Goal: Task Accomplishment & Management: Manage account settings

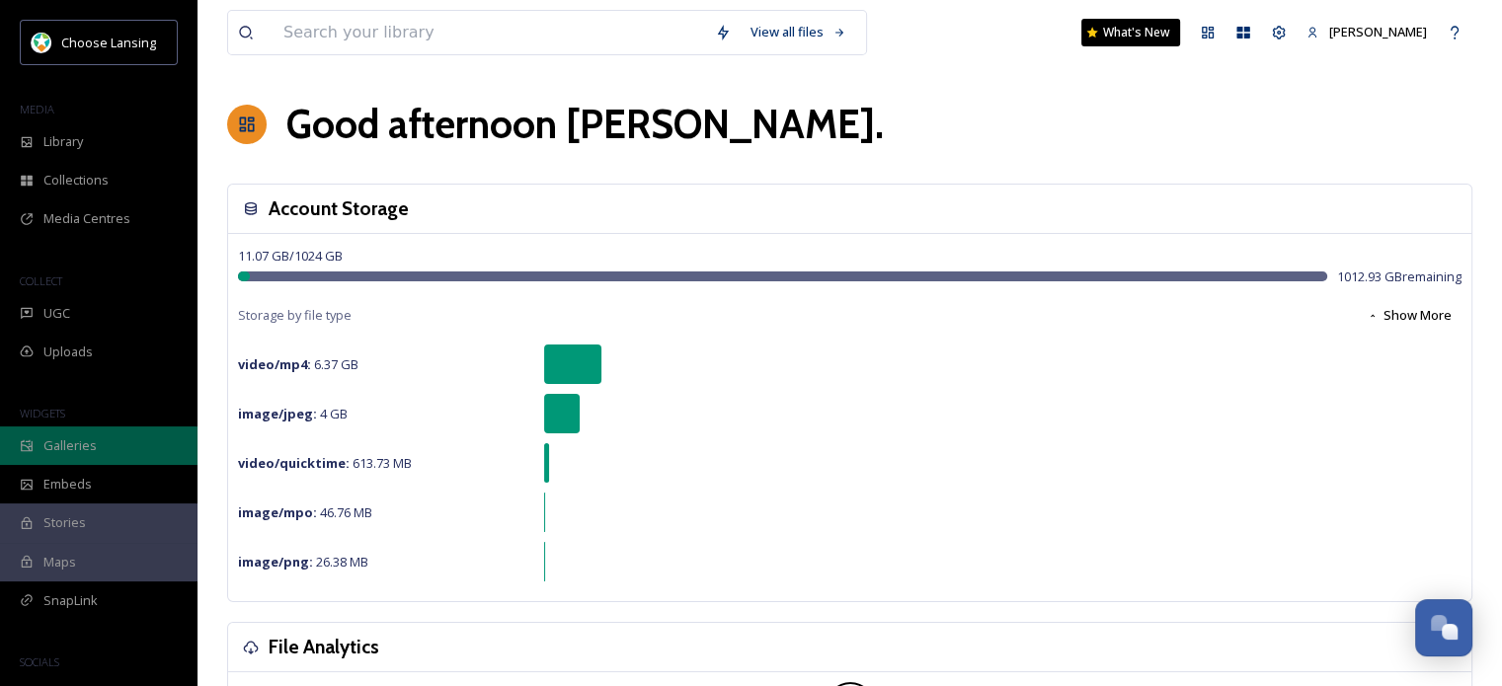
click at [99, 451] on div "Galleries" at bounding box center [99, 446] width 198 height 39
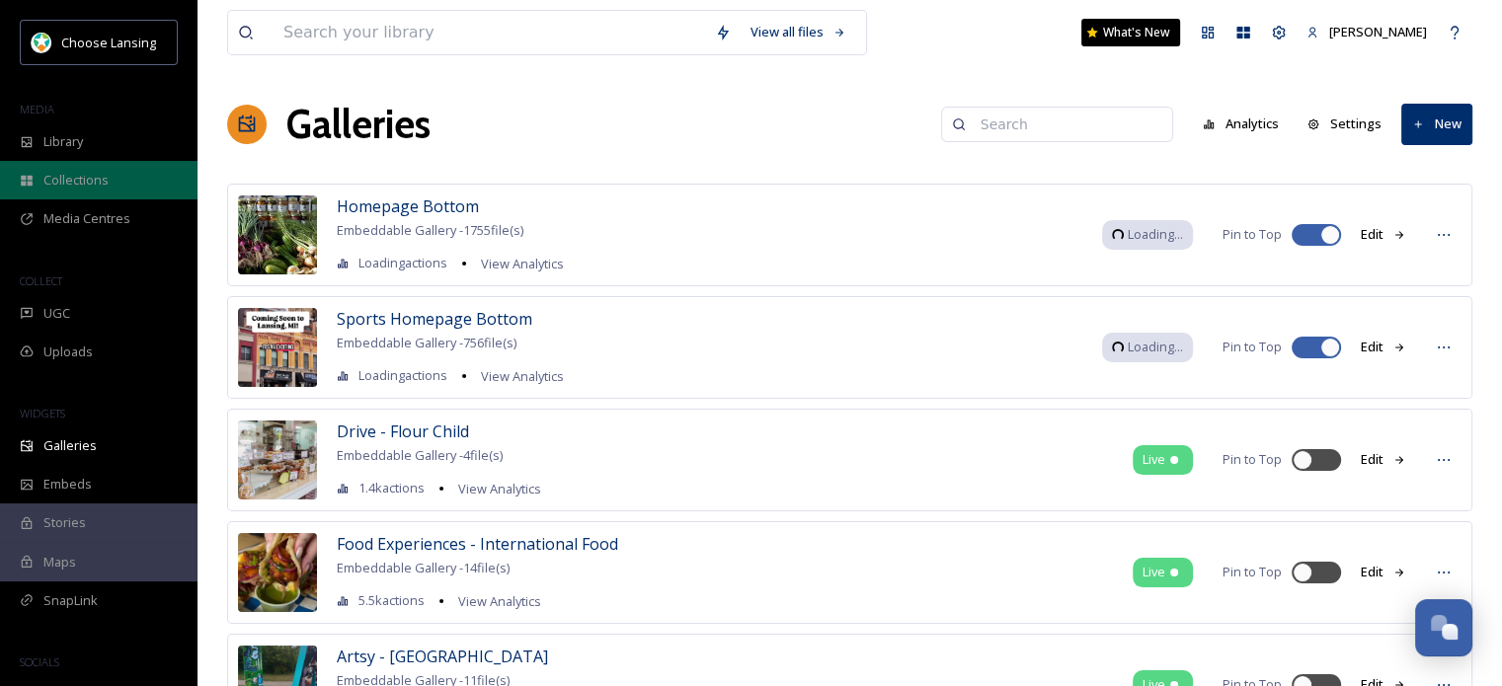
click at [78, 171] on span "Collections" at bounding box center [75, 180] width 65 height 19
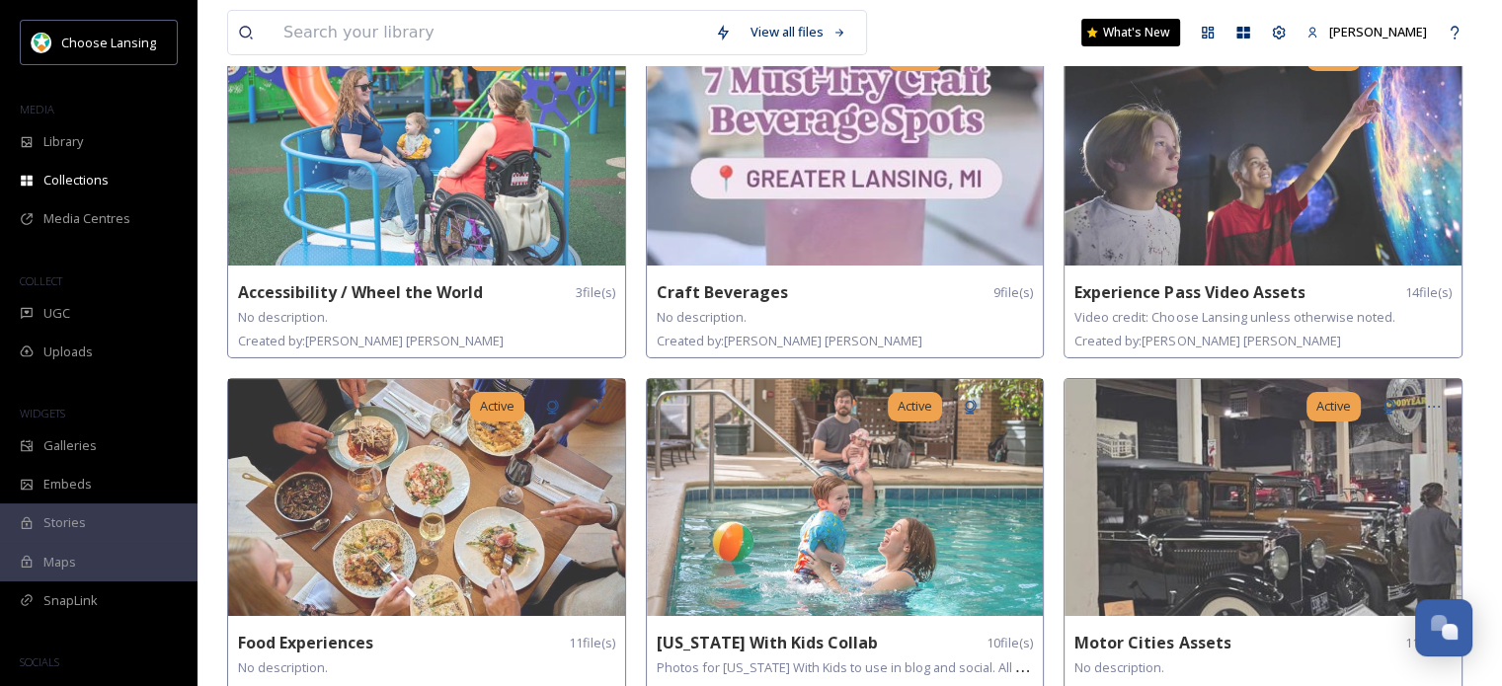
scroll to position [178, 0]
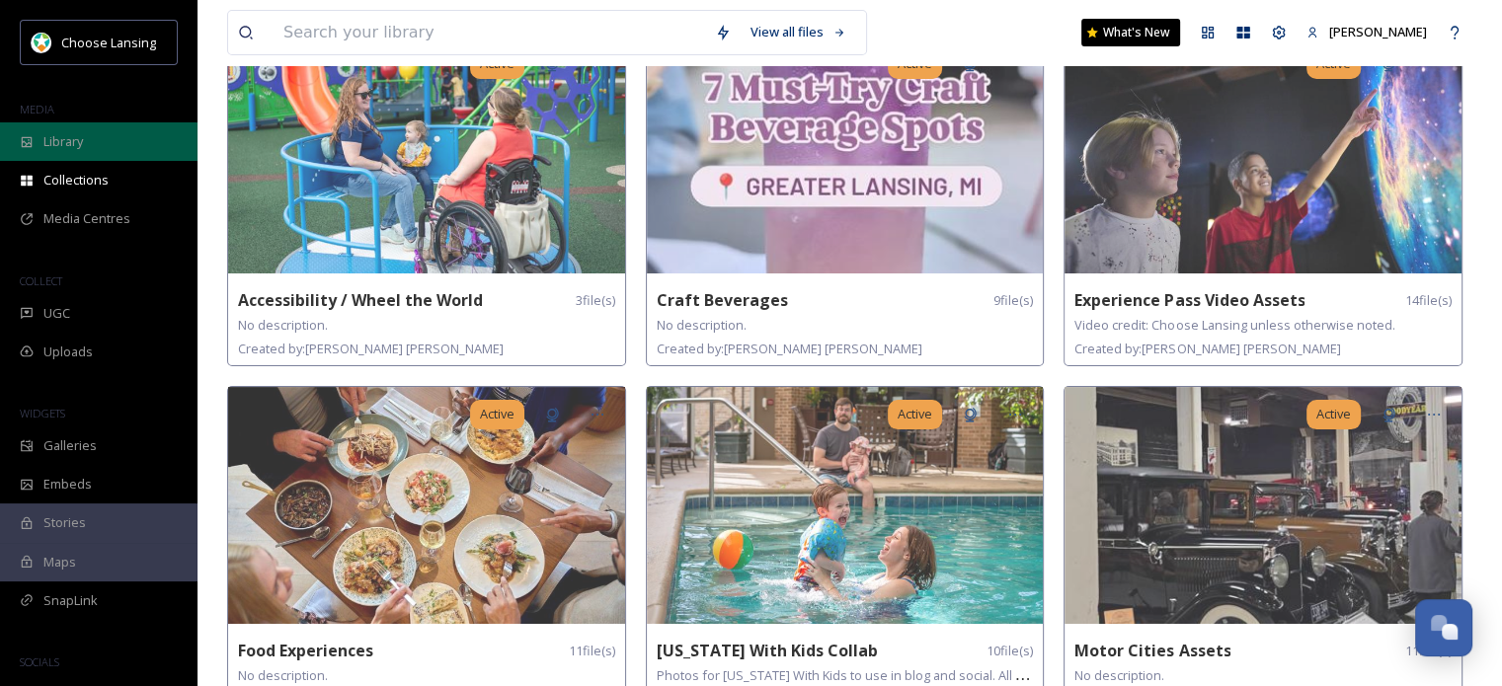
click at [67, 135] on span "Library" at bounding box center [63, 141] width 40 height 19
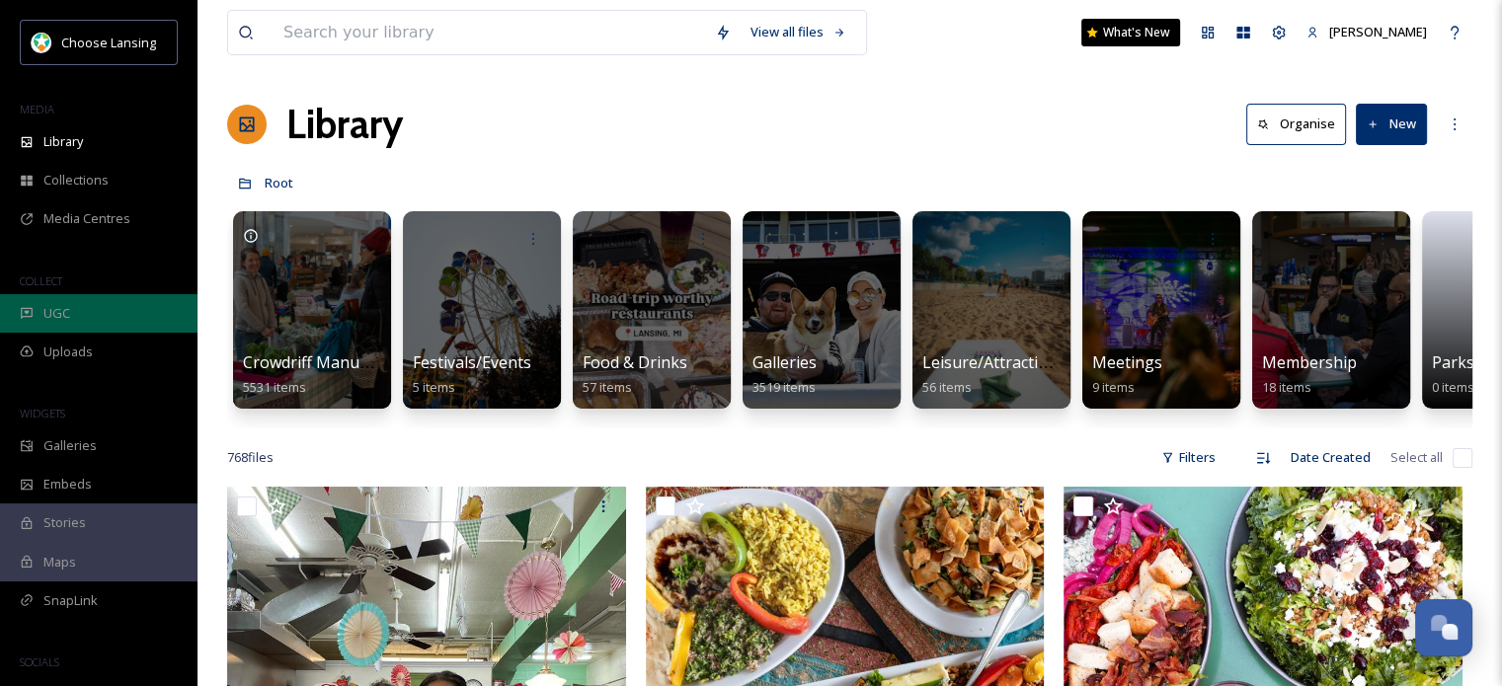
click at [85, 319] on div "UGC" at bounding box center [99, 313] width 198 height 39
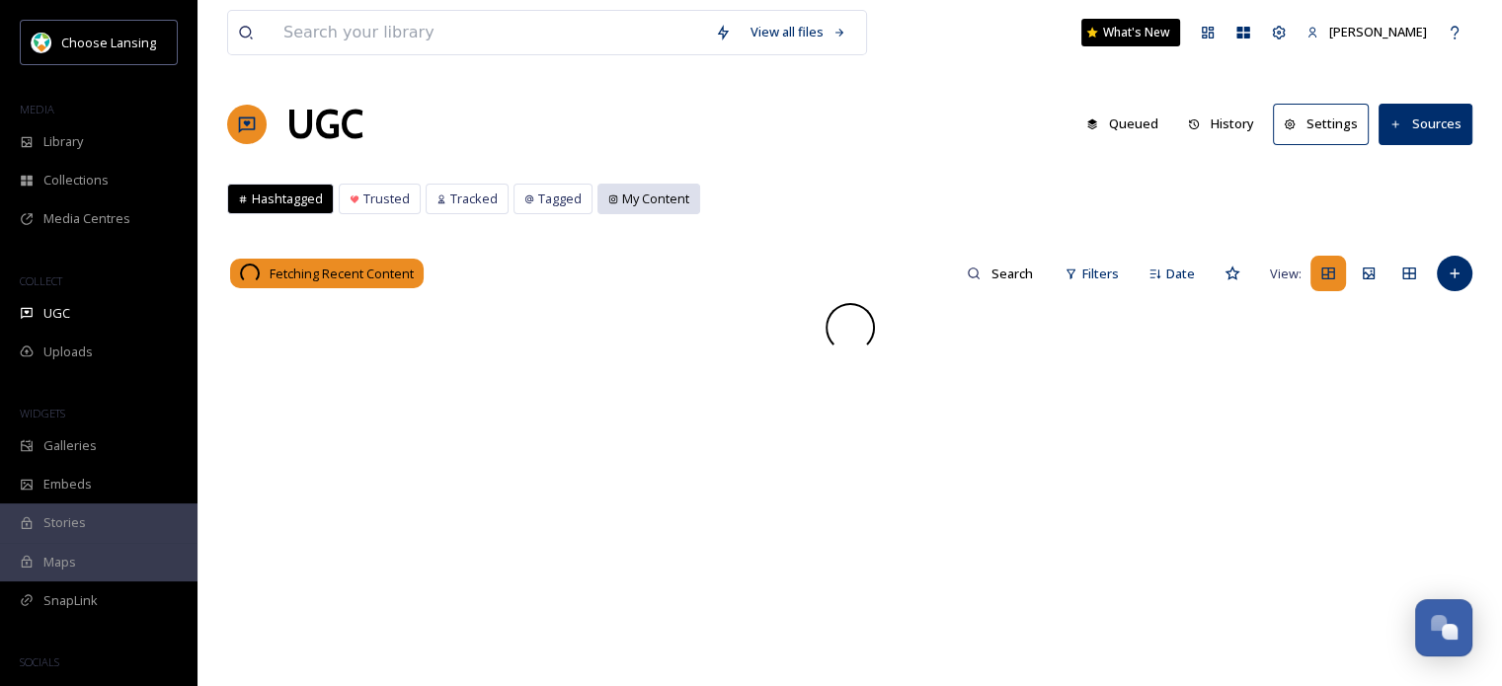
click at [640, 198] on span "My Content" at bounding box center [655, 199] width 67 height 19
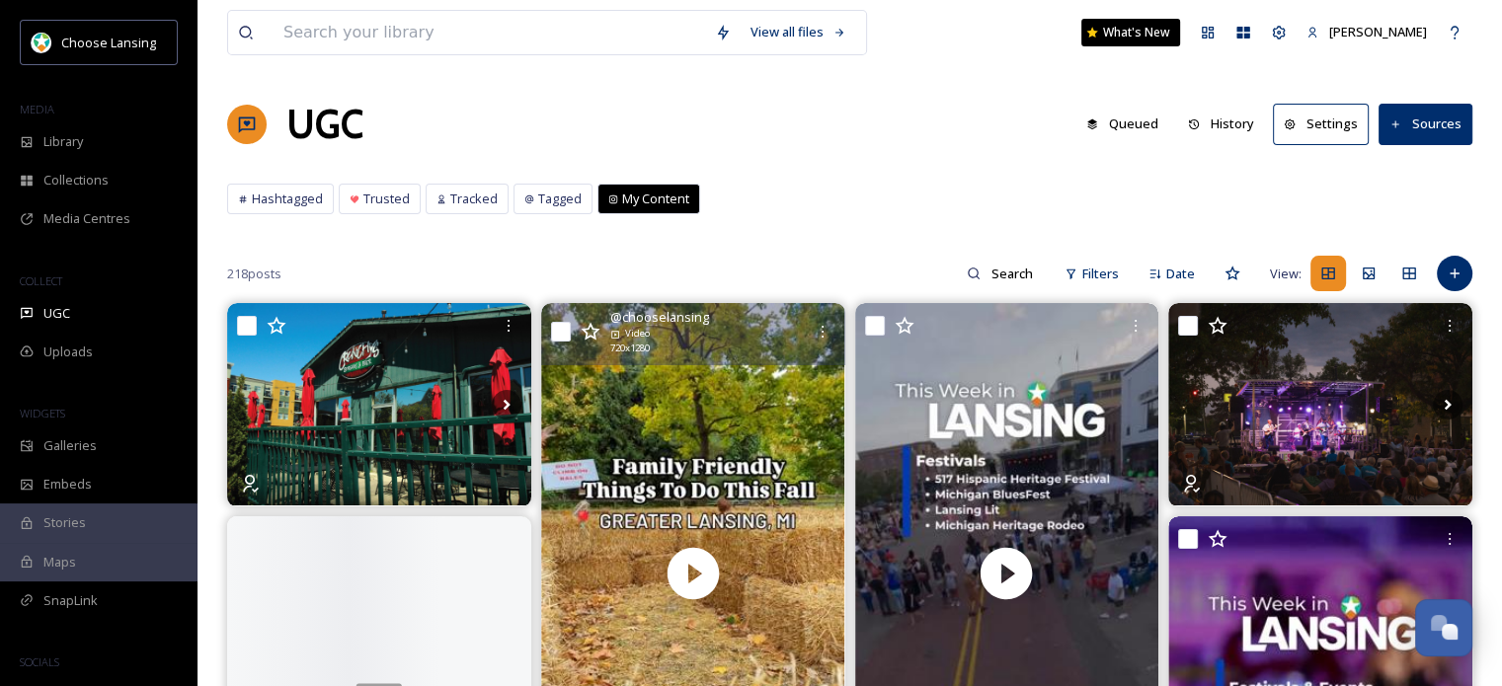
click at [557, 323] on input "checkbox" at bounding box center [561, 332] width 20 height 20
checkbox input "true"
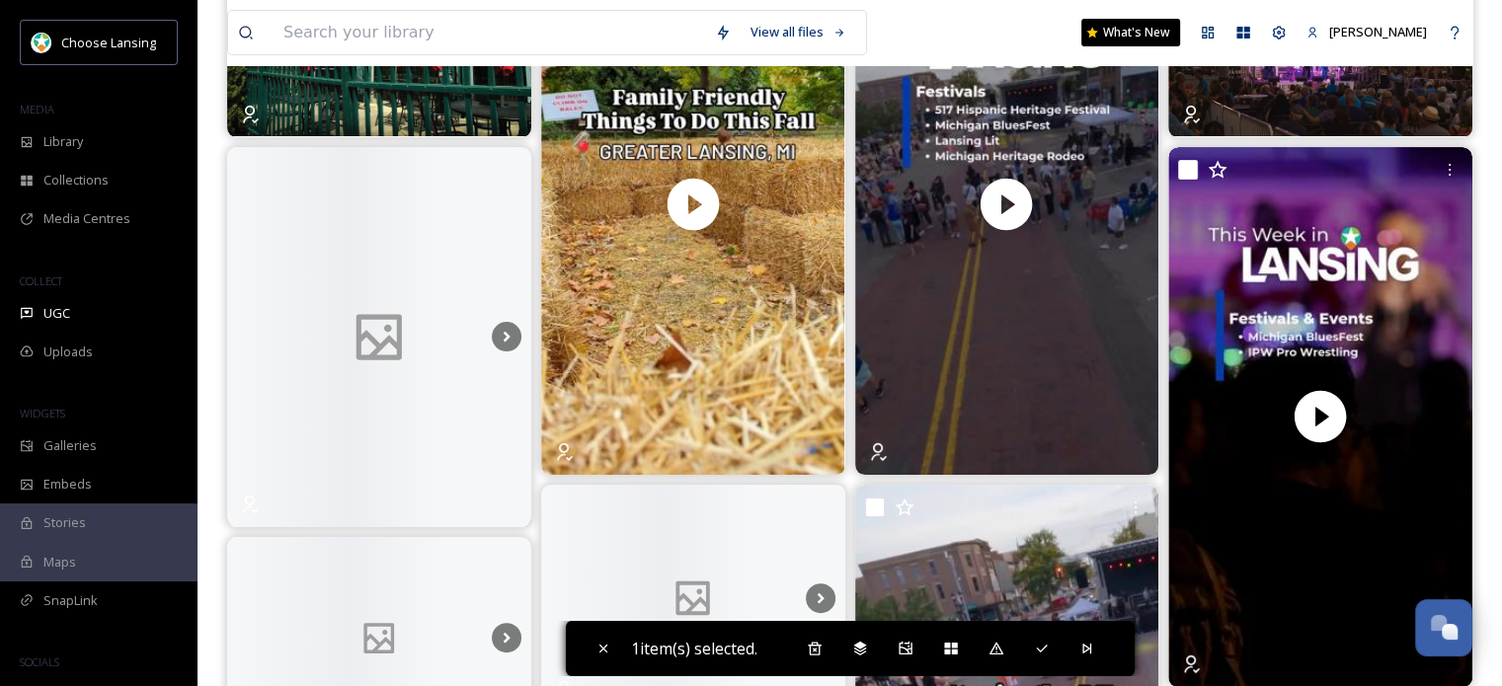
scroll to position [371, 0]
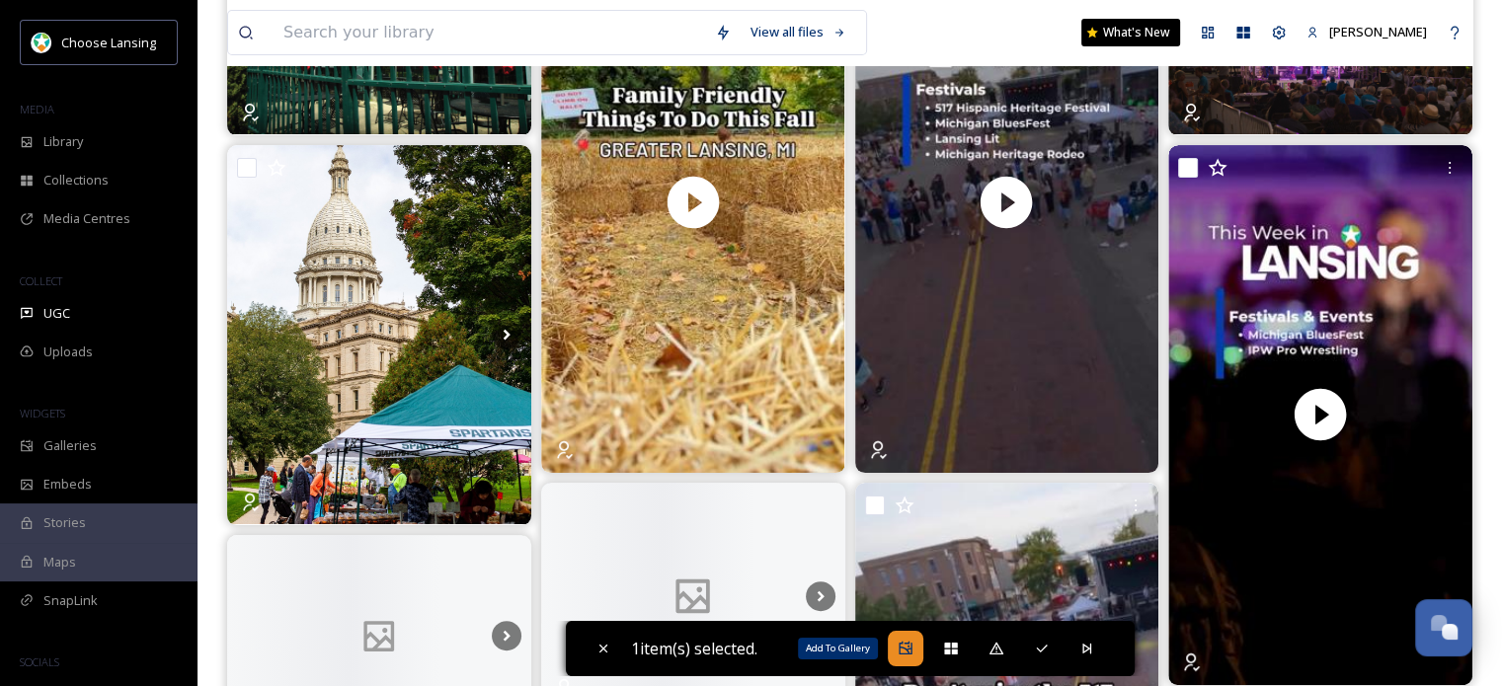
click at [907, 651] on icon at bounding box center [906, 649] width 16 height 16
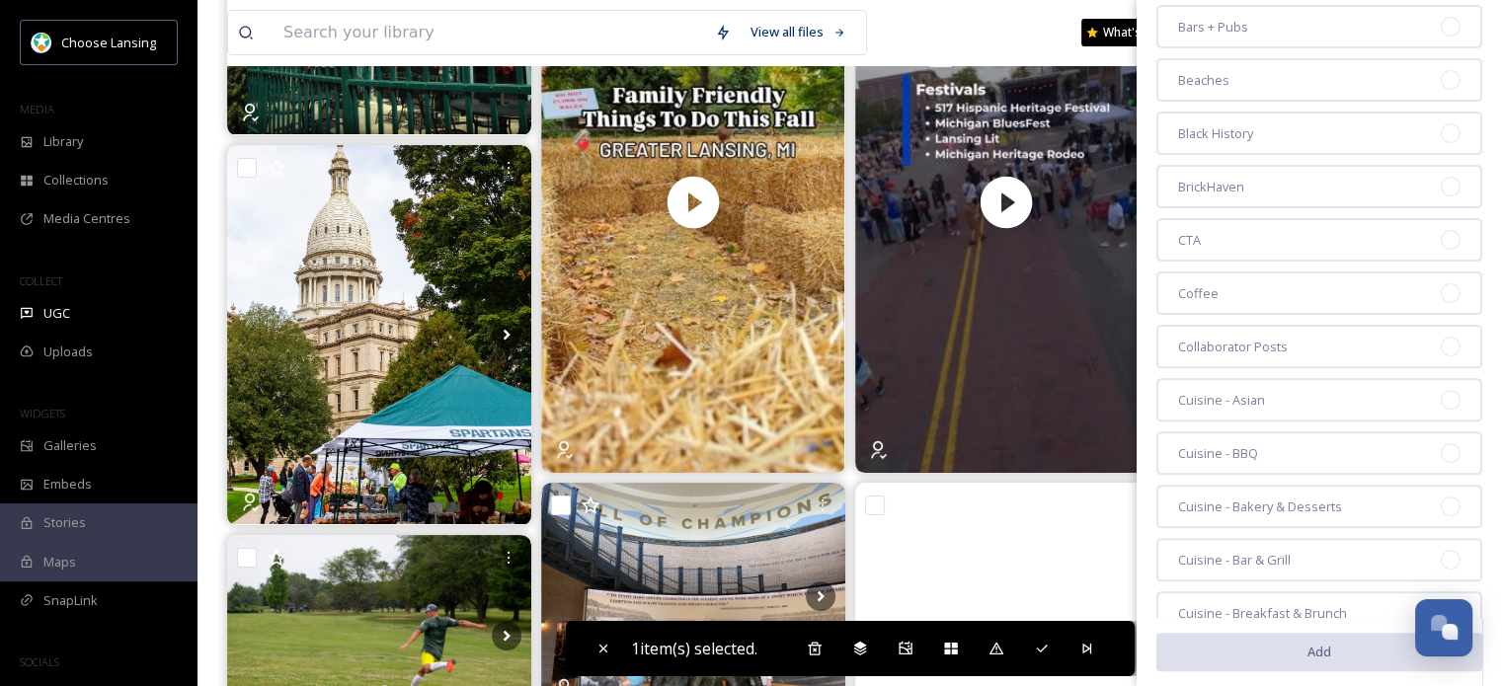
scroll to position [0, 0]
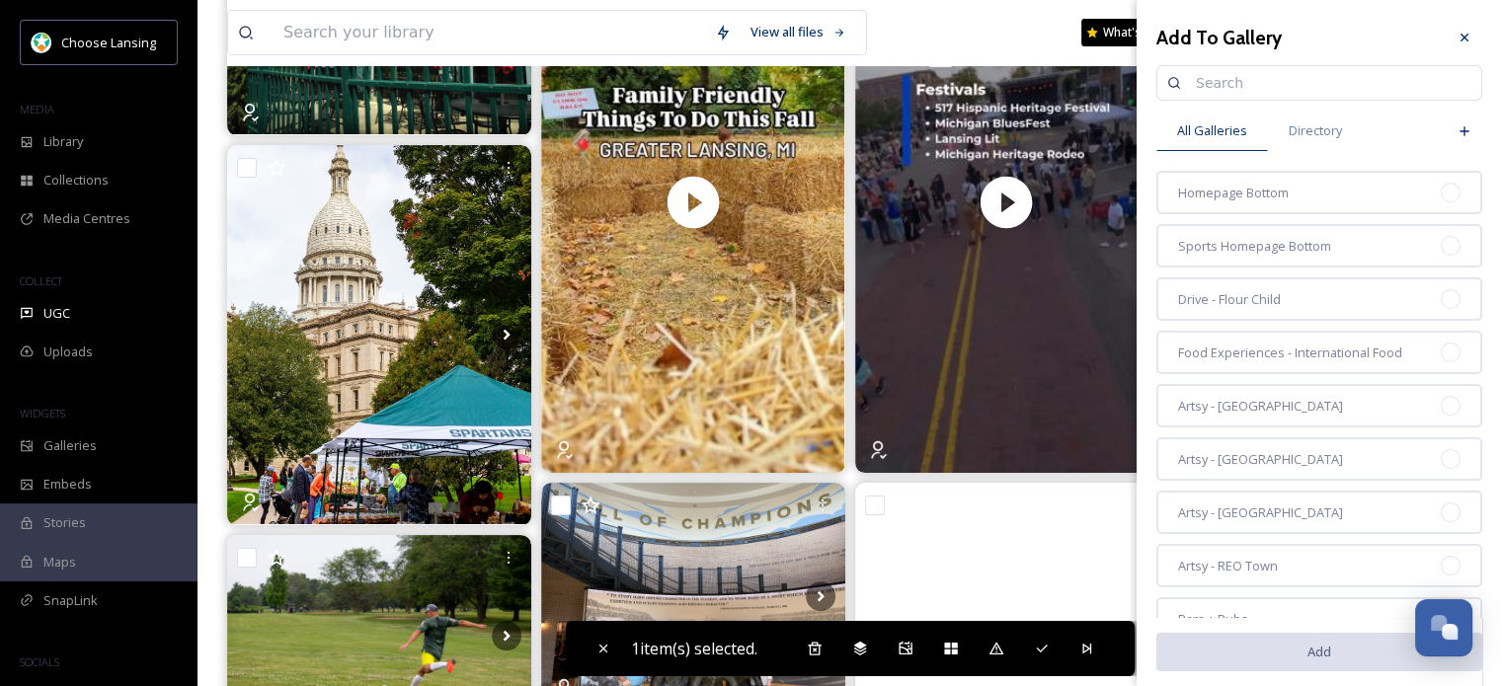
click at [1237, 82] on input at bounding box center [1328, 83] width 285 height 40
type input "homepage"
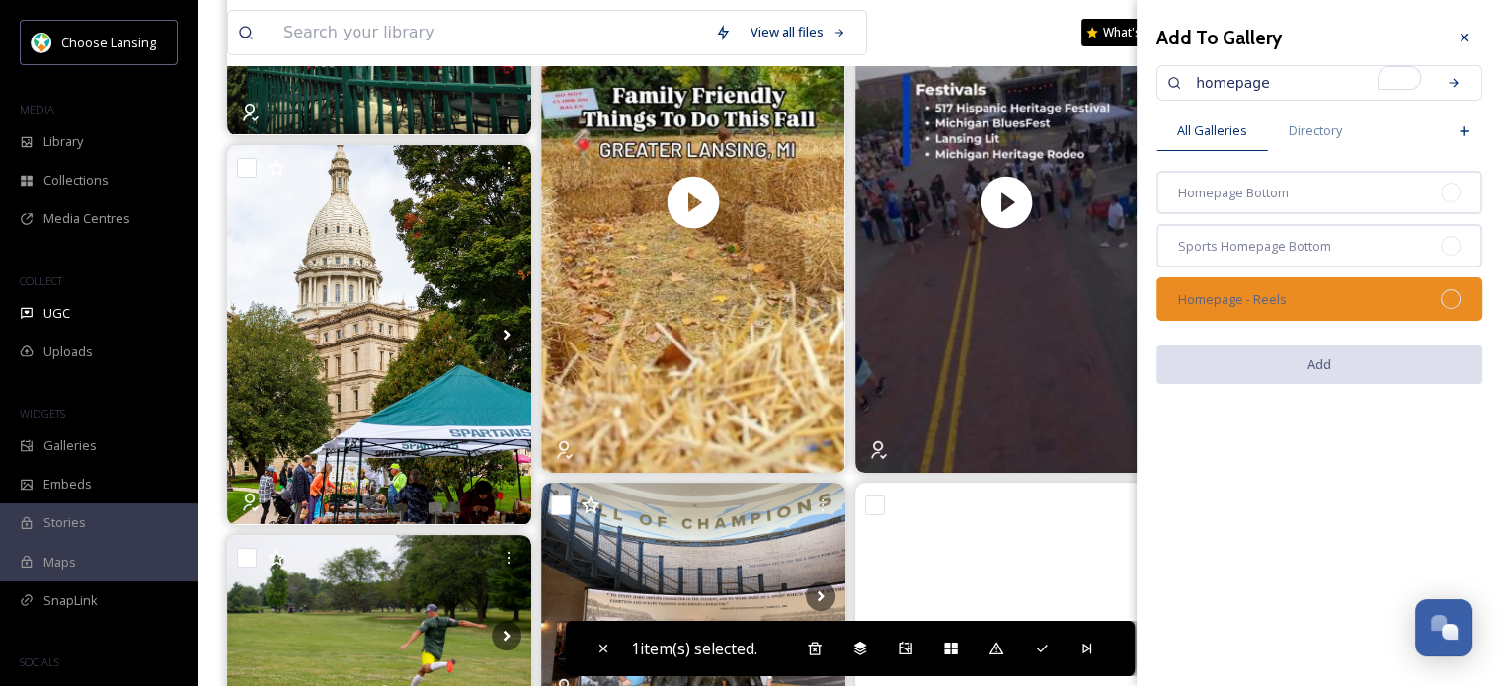
click at [1295, 281] on div "Homepage - Reels" at bounding box center [1319, 298] width 326 height 43
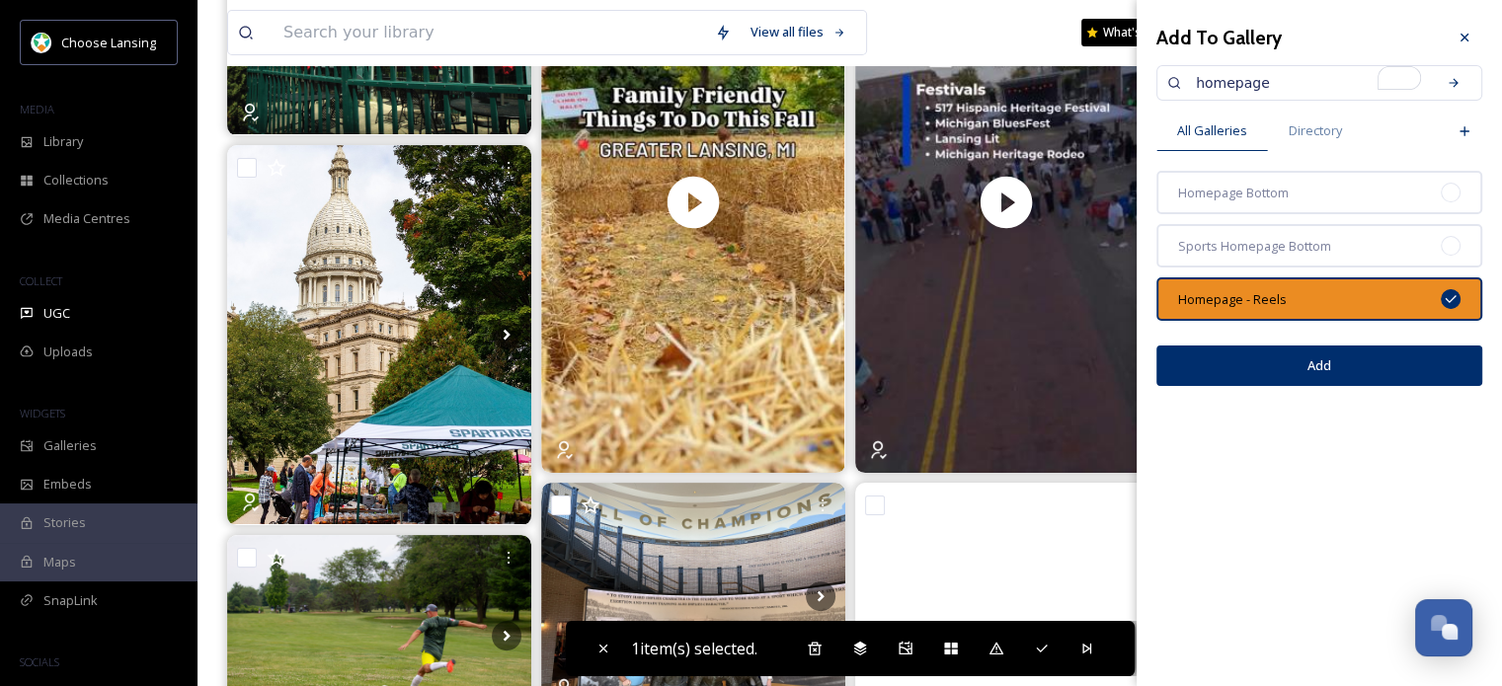
click at [1319, 372] on button "Add" at bounding box center [1319, 366] width 326 height 40
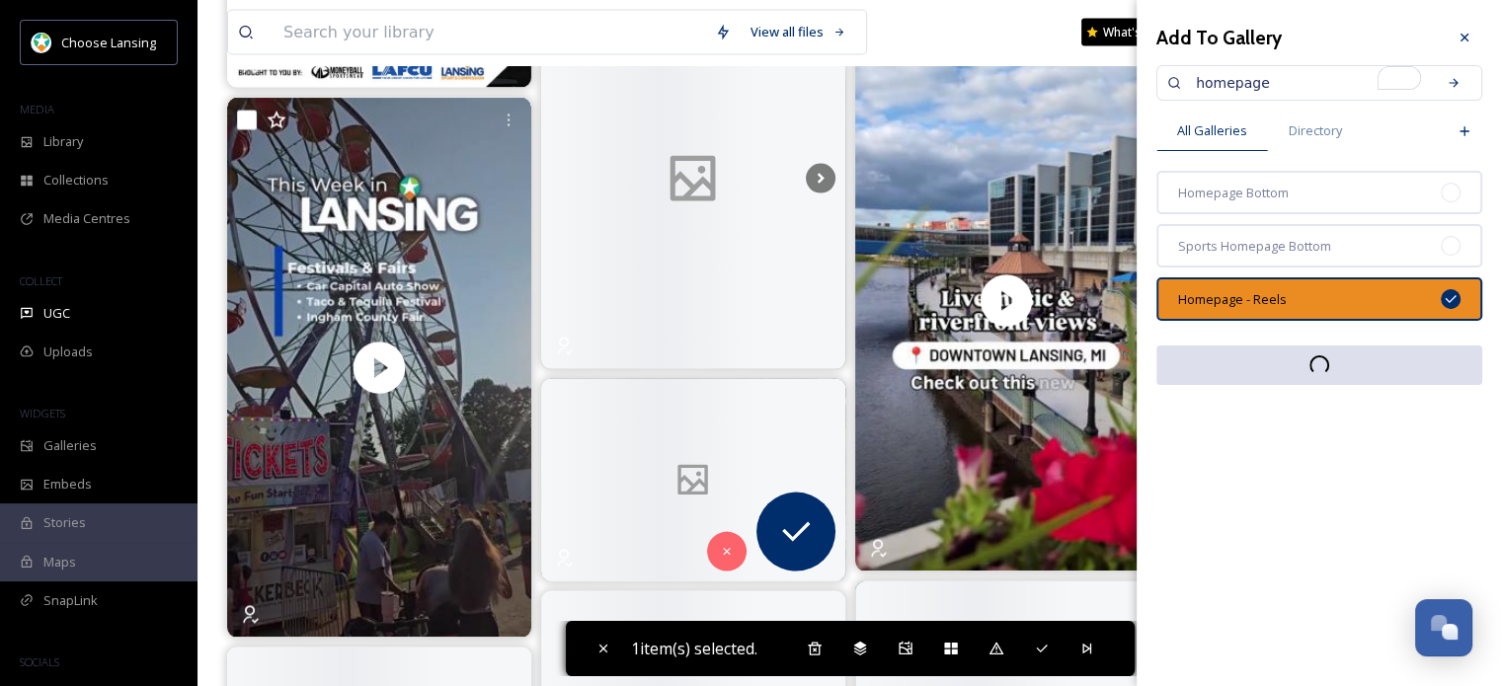
scroll to position [4073, 0]
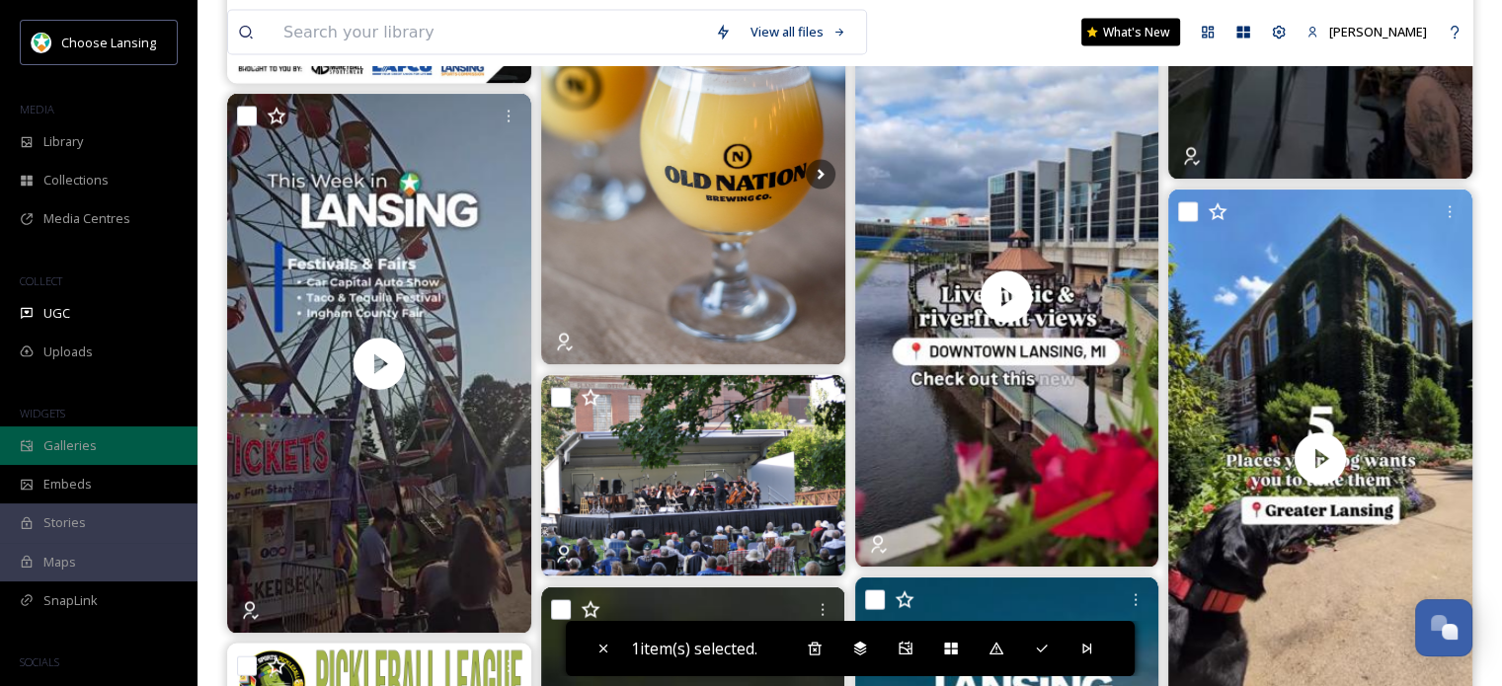
click at [95, 432] on div "Galleries" at bounding box center [99, 446] width 198 height 39
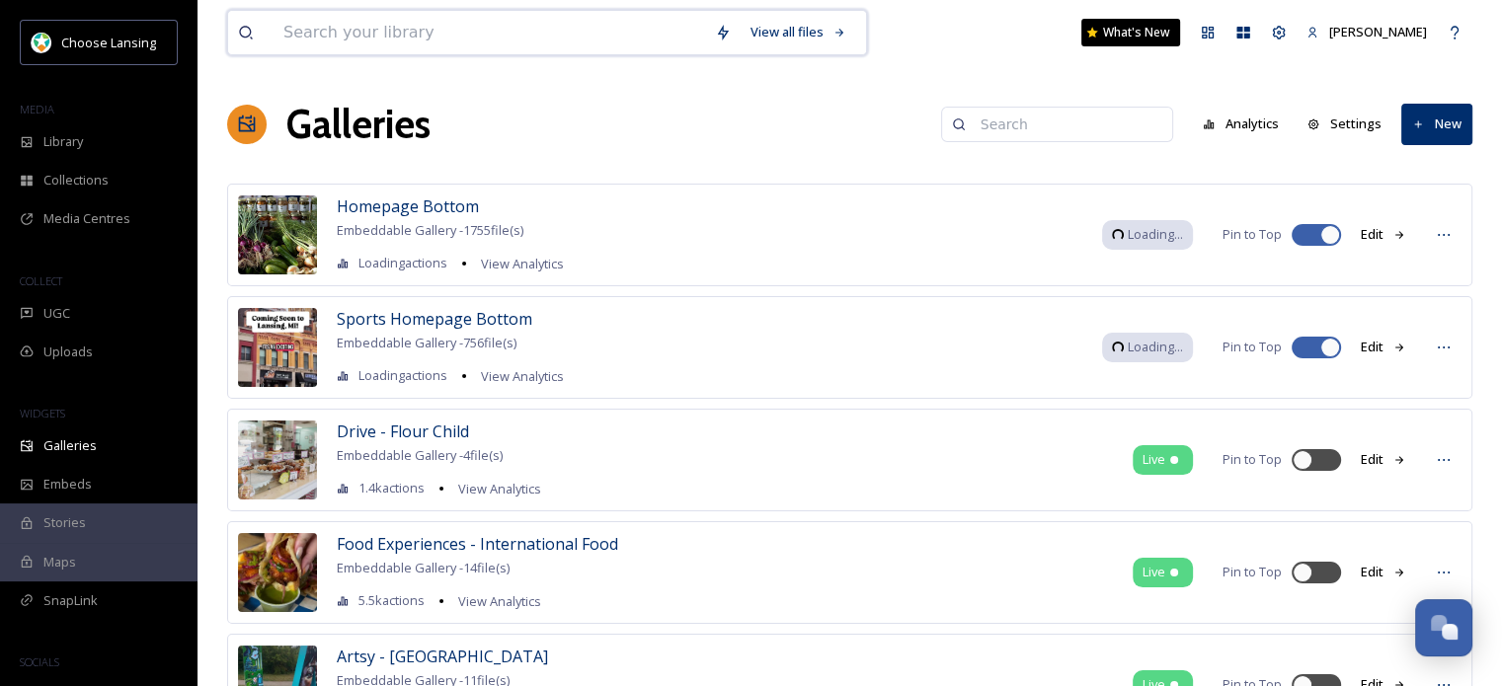
click at [539, 40] on input at bounding box center [490, 32] width 432 height 43
type input "Homepage"
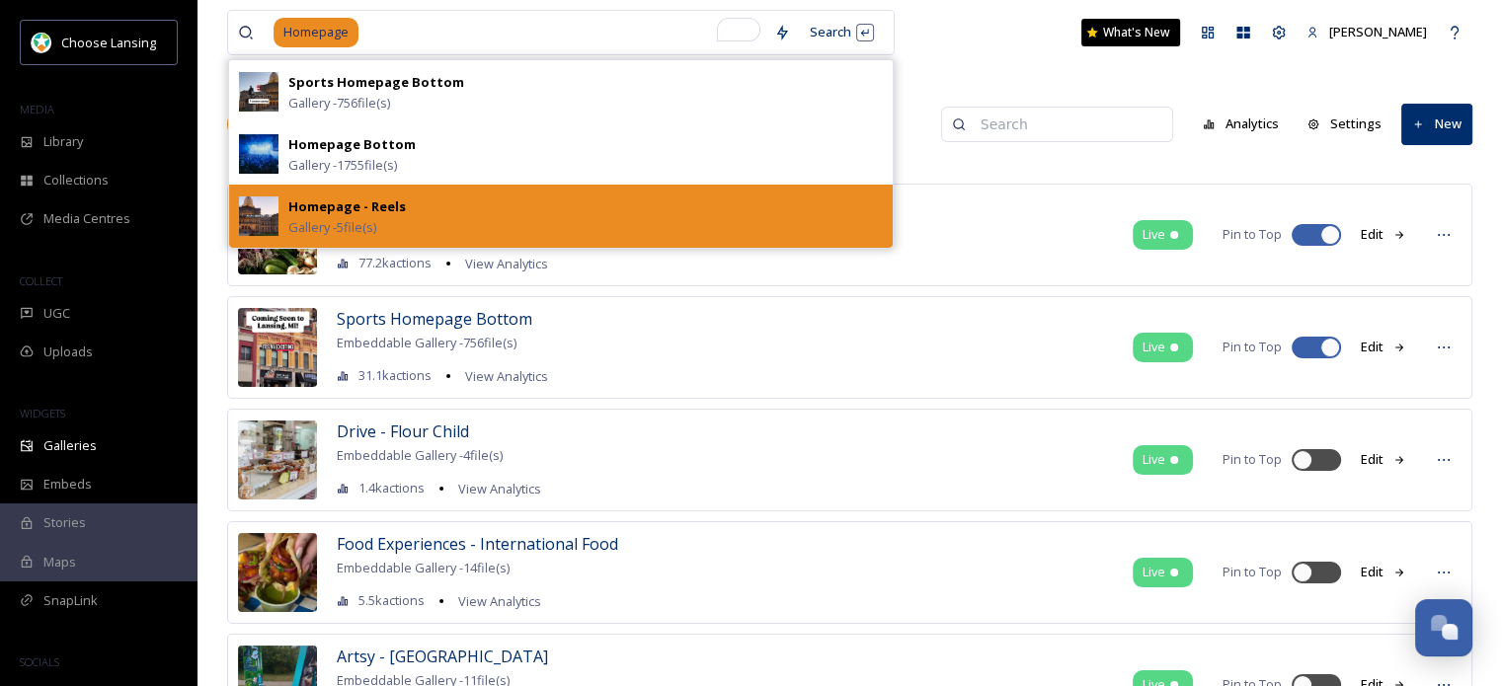
click at [548, 205] on div "Homepage - Reels Gallery - 5 file(s)" at bounding box center [585, 216] width 594 height 42
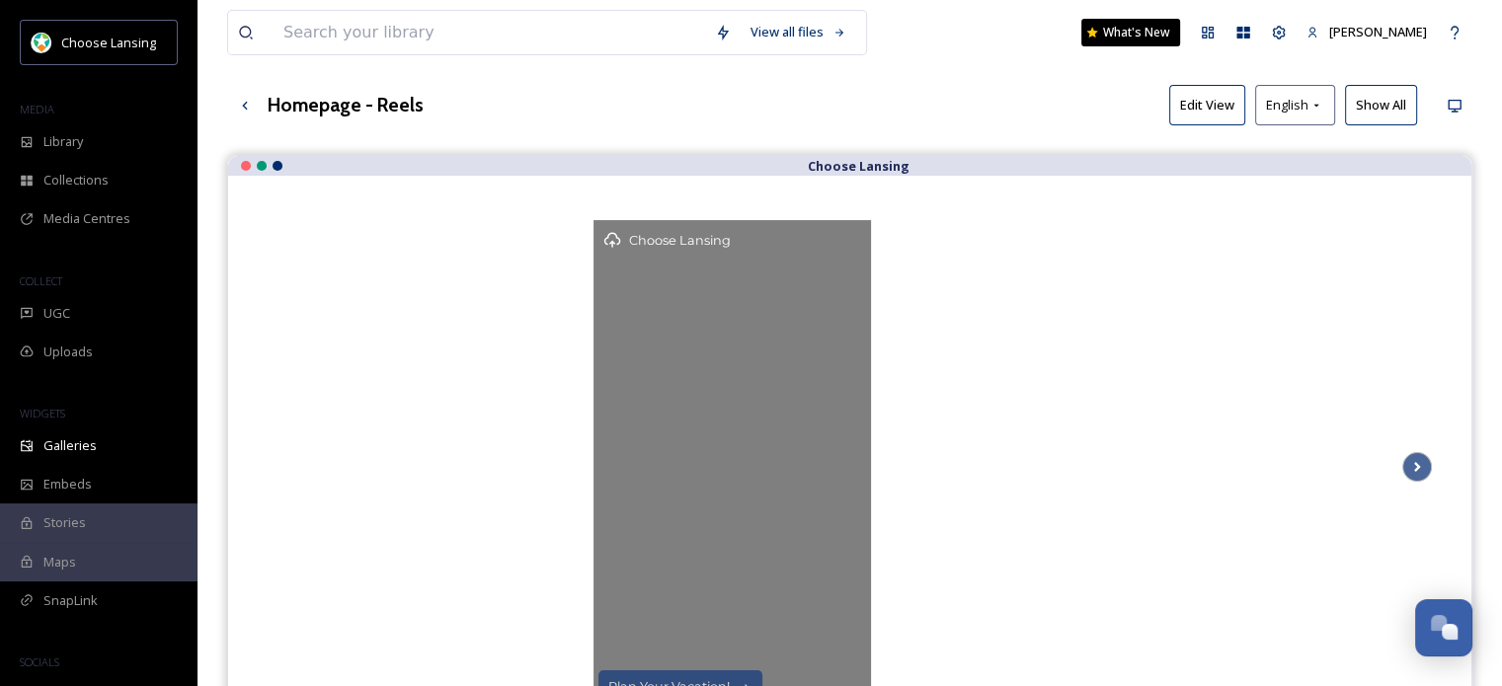
scroll to position [97, 0]
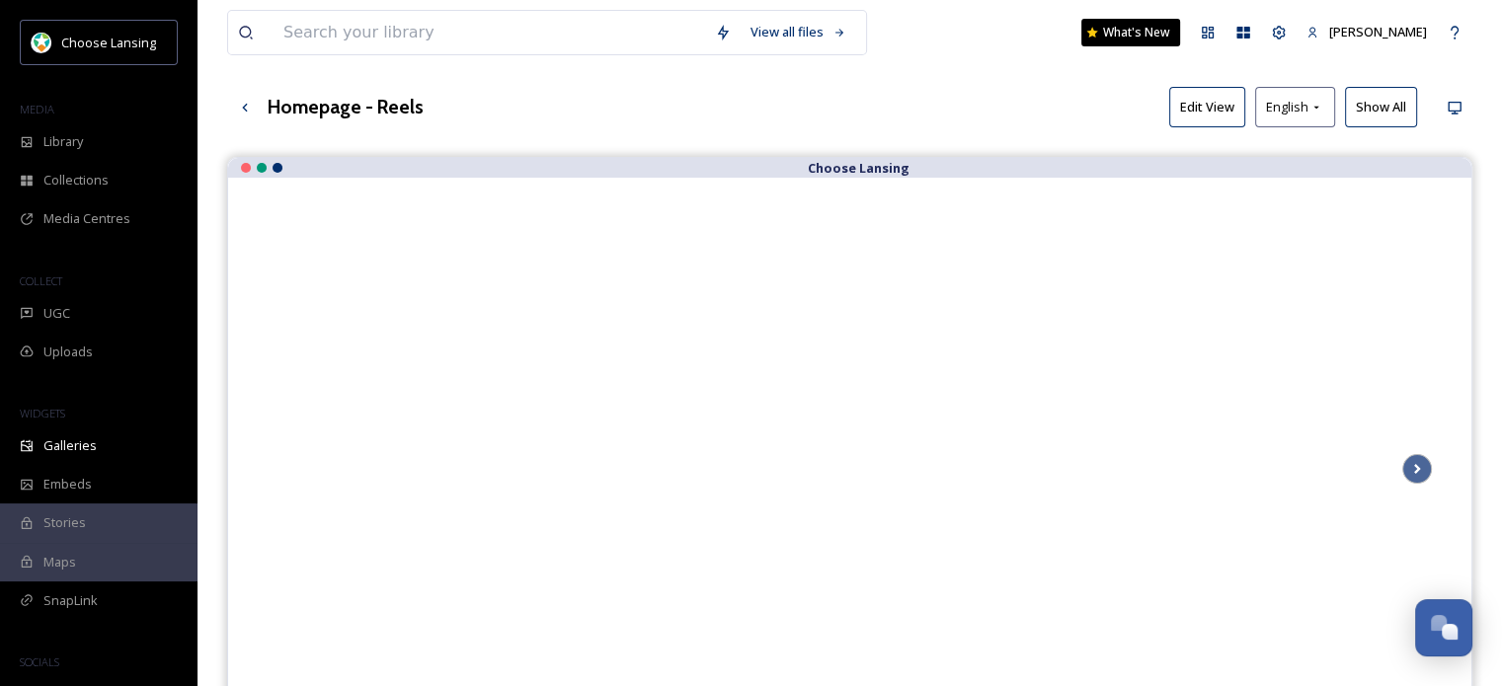
click at [1223, 112] on button "Edit View" at bounding box center [1207, 107] width 76 height 40
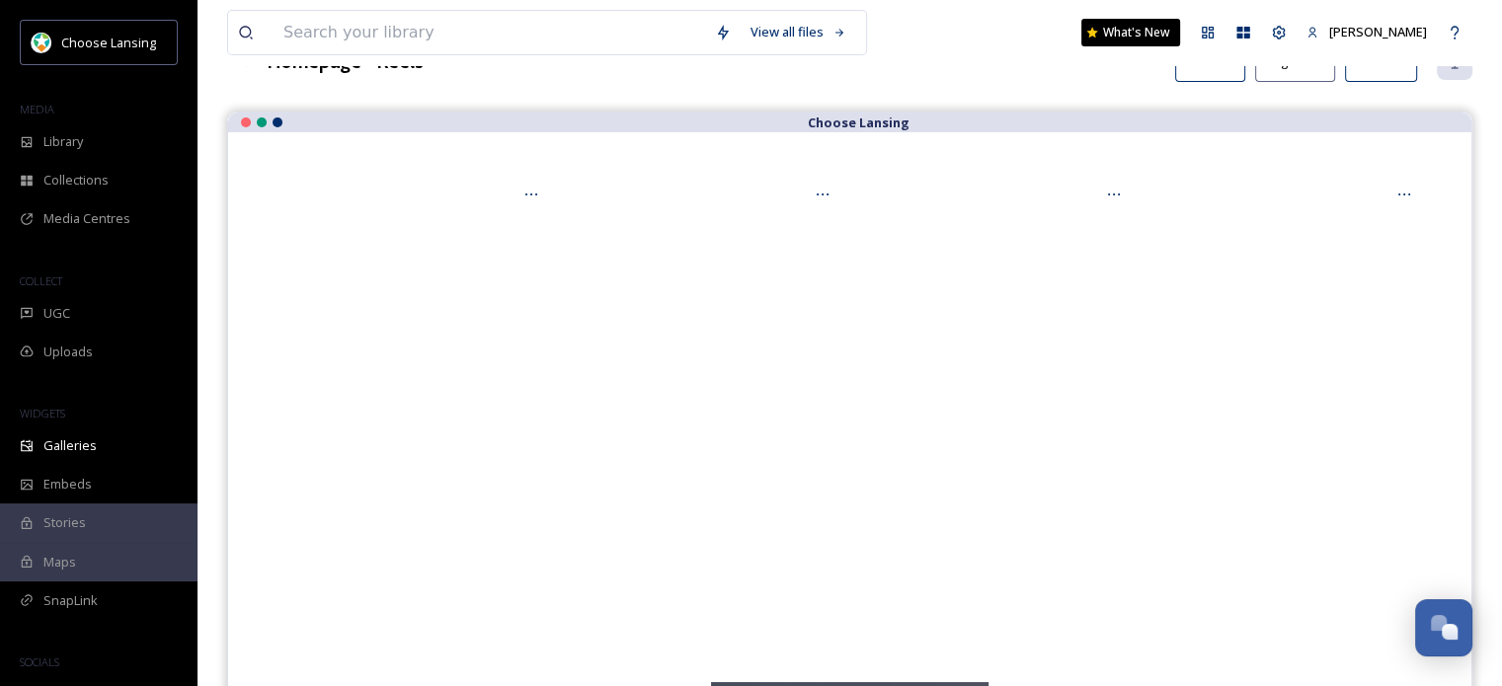
scroll to position [141, 0]
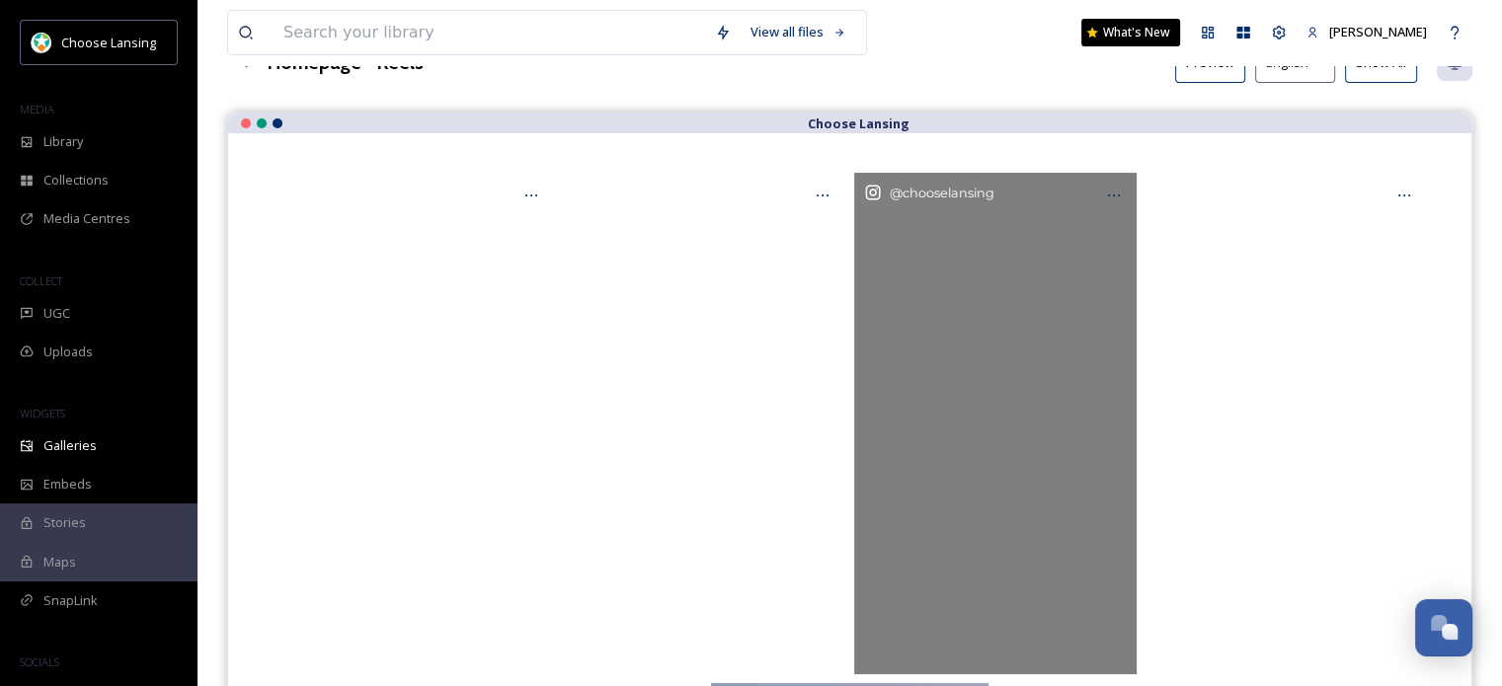
click at [1032, 236] on div "@ chooselansing" at bounding box center [995, 424] width 282 height 502
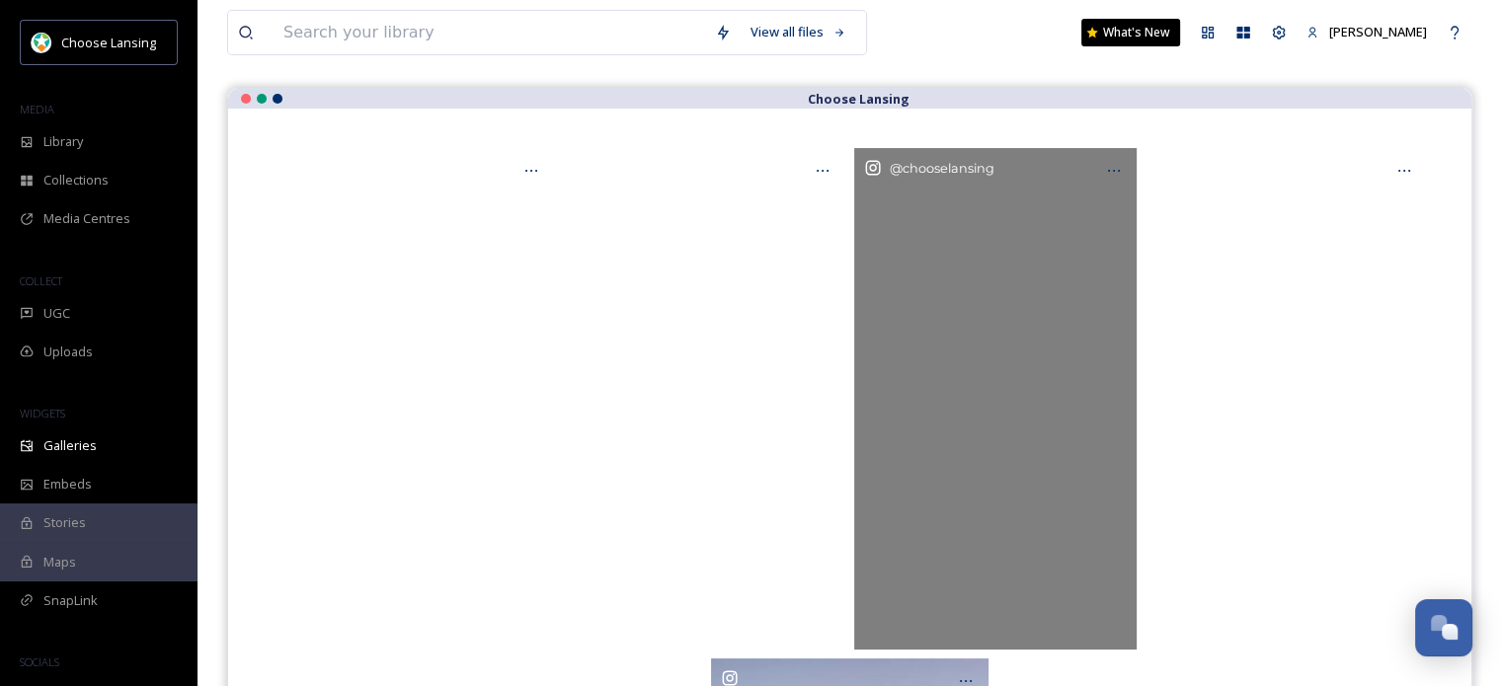
scroll to position [152, 0]
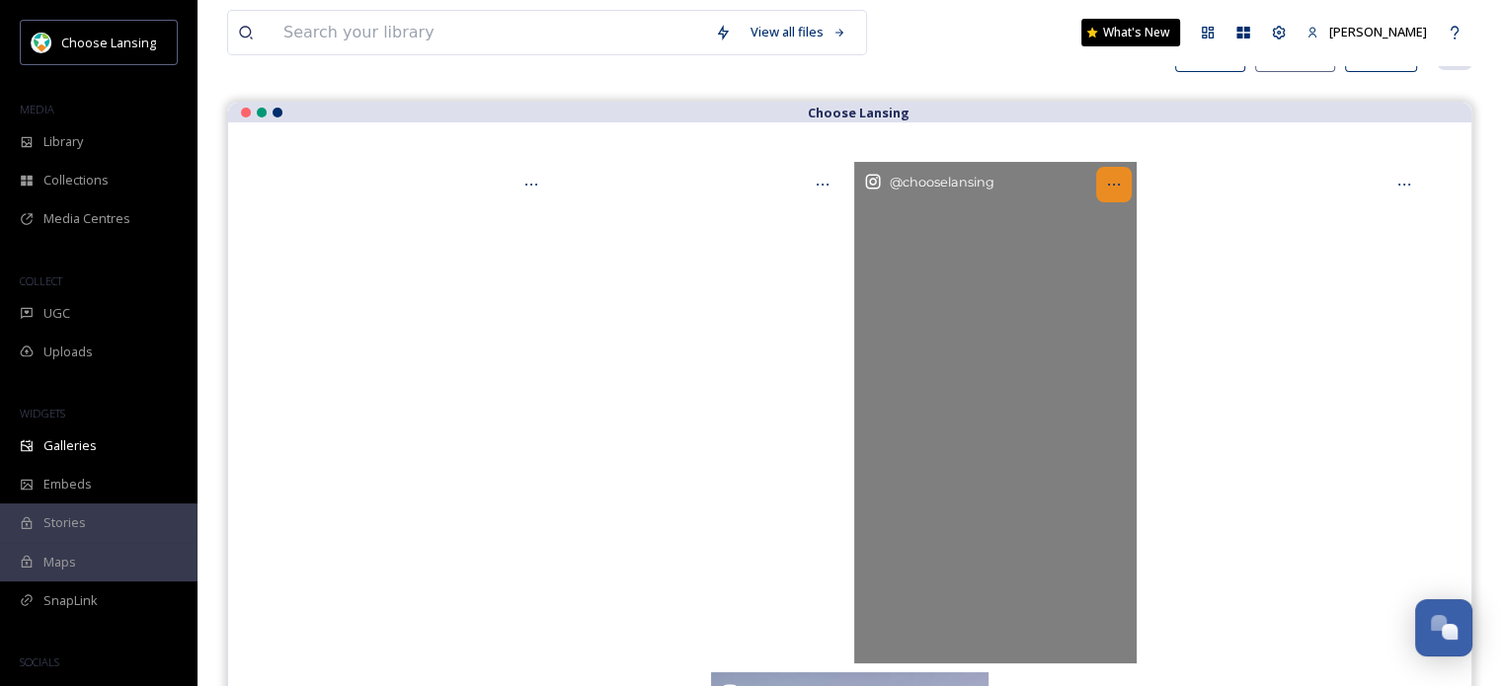
click at [1110, 182] on icon "Opens media popup. Media description: chooselansing-5095031.mp4." at bounding box center [1114, 185] width 16 height 16
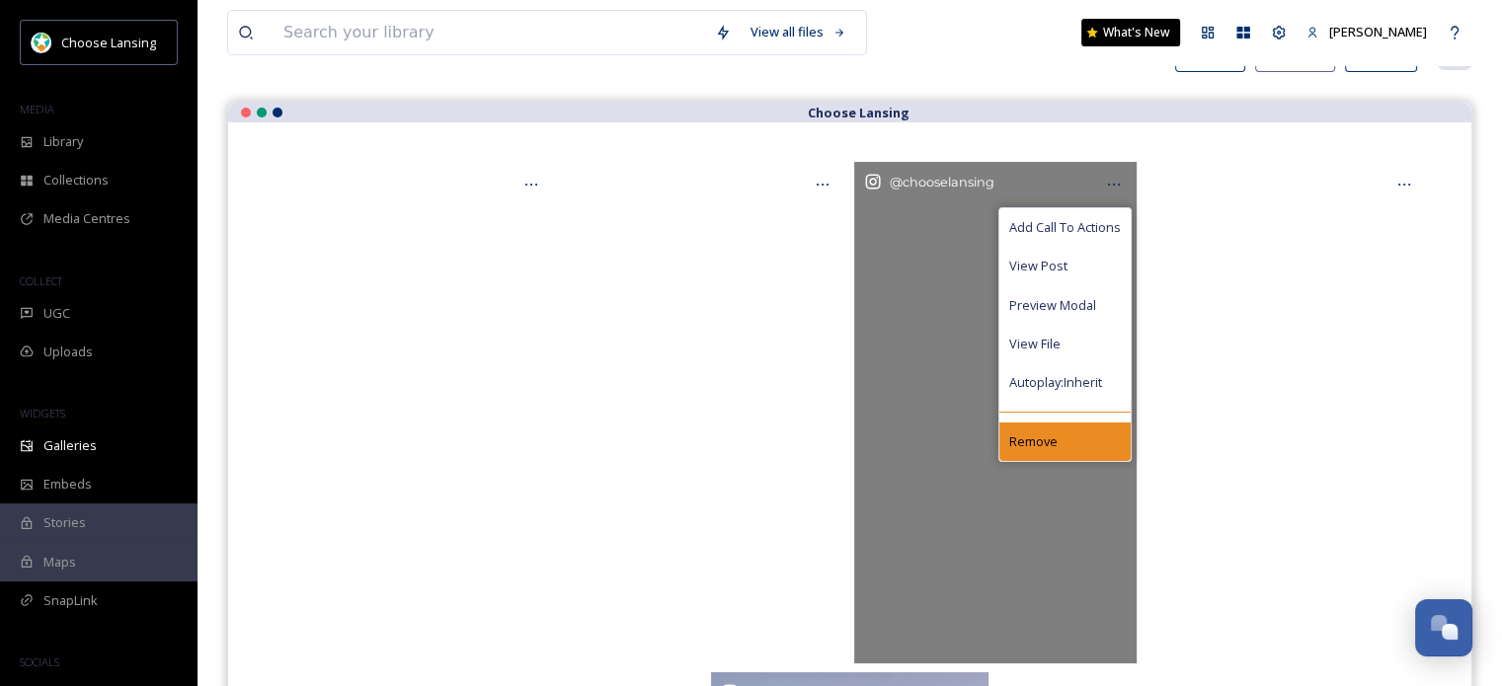
click at [1051, 434] on span "Remove" at bounding box center [1033, 442] width 48 height 19
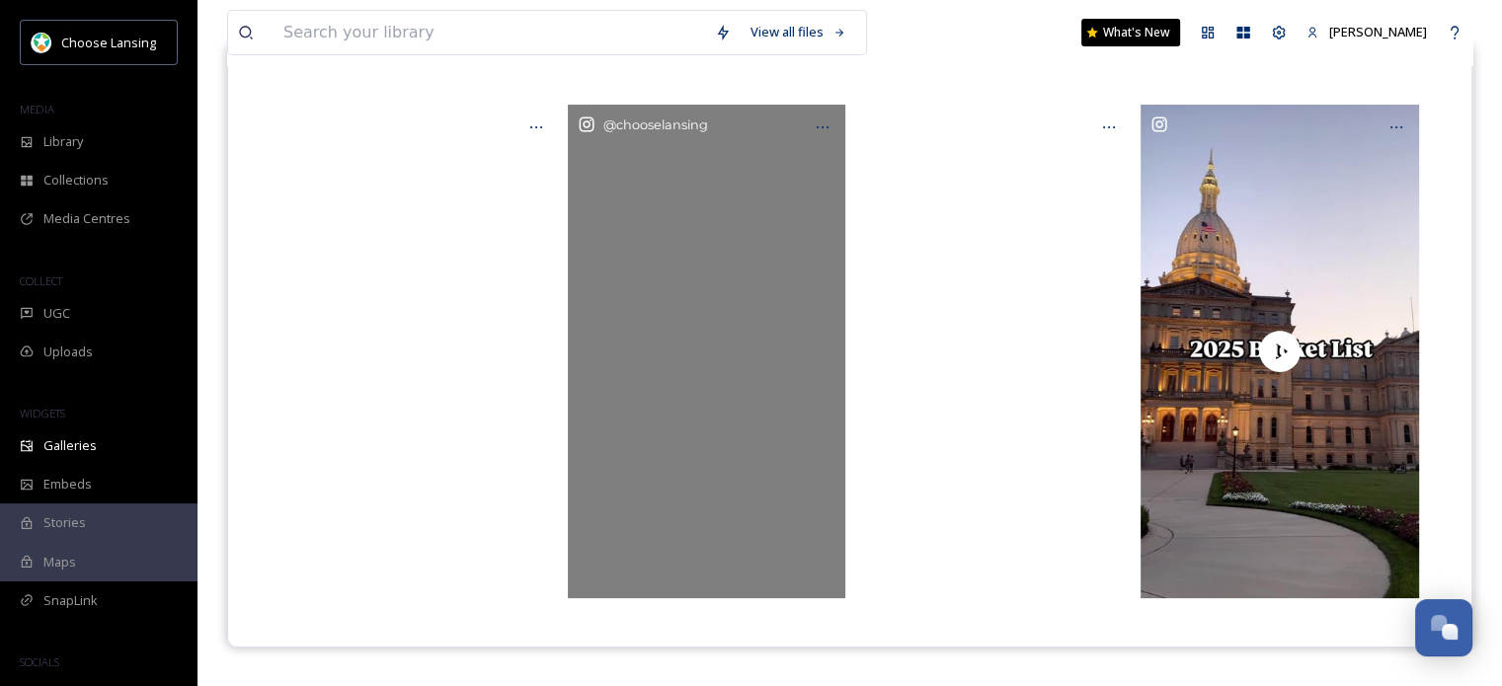
scroll to position [0, 0]
